Goal: Task Accomplishment & Management: Use online tool/utility

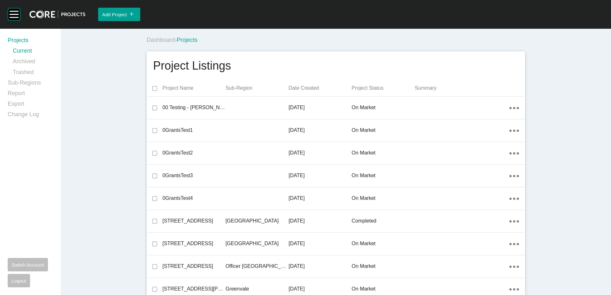
scroll to position [9531, 0]
click at [16, 94] on link "Report" at bounding box center [30, 94] width 45 height 11
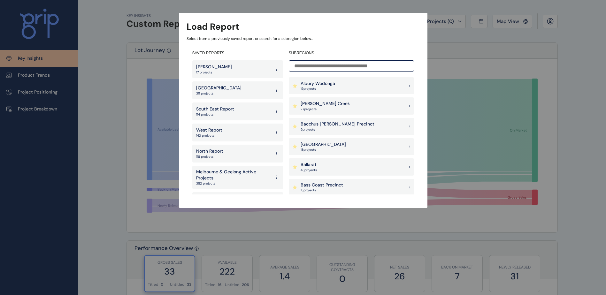
click at [339, 87] on div "Albury Wodonga 15 project s" at bounding box center [351, 85] width 125 height 17
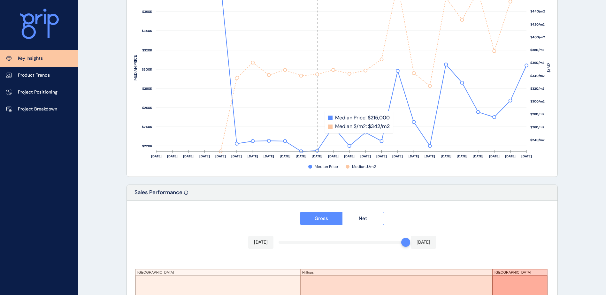
scroll to position [1050, 0]
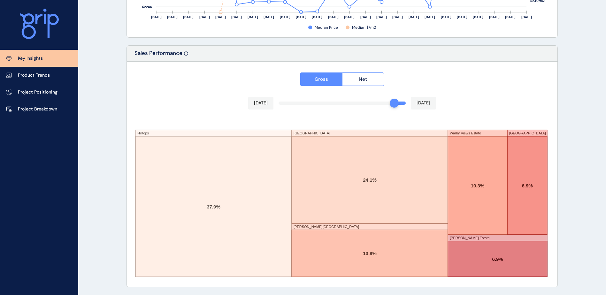
drag, startPoint x: 404, startPoint y: 104, endPoint x: 390, endPoint y: 103, distance: 13.5
click at [390, 103] on div at bounding box center [394, 103] width 9 height 9
